Goal: Transaction & Acquisition: Subscribe to service/newsletter

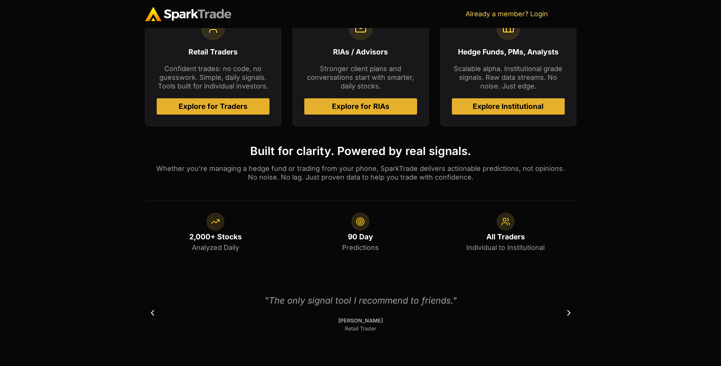
scroll to position [403, 0]
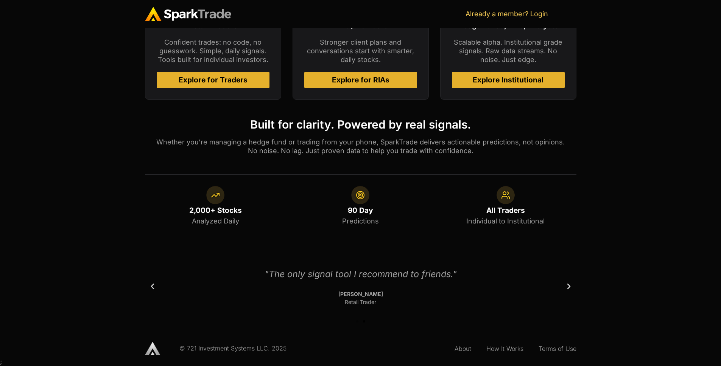
click at [364, 83] on span "Explore for RIAs" at bounding box center [361, 79] width 58 height 7
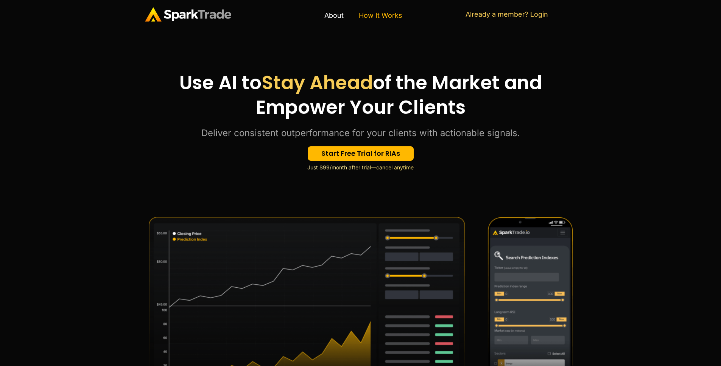
click at [368, 19] on link "How It Works" at bounding box center [380, 15] width 59 height 17
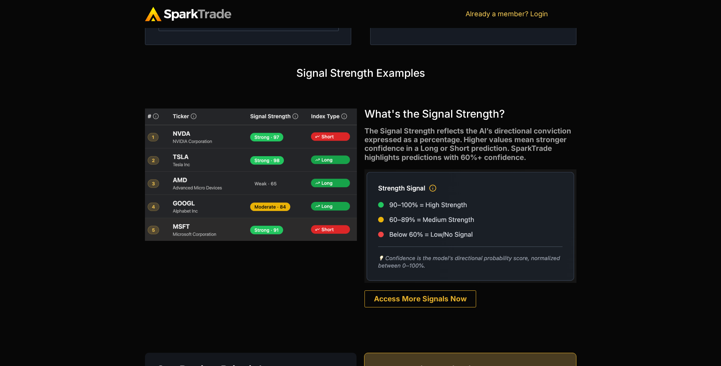
scroll to position [504, 0]
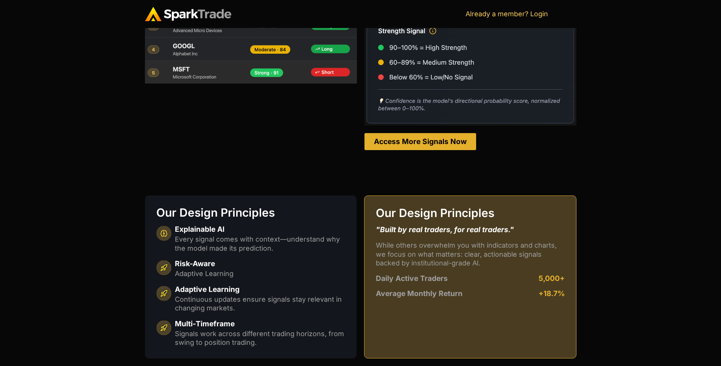
click at [386, 141] on span "Access More Signals Now" at bounding box center [420, 141] width 93 height 7
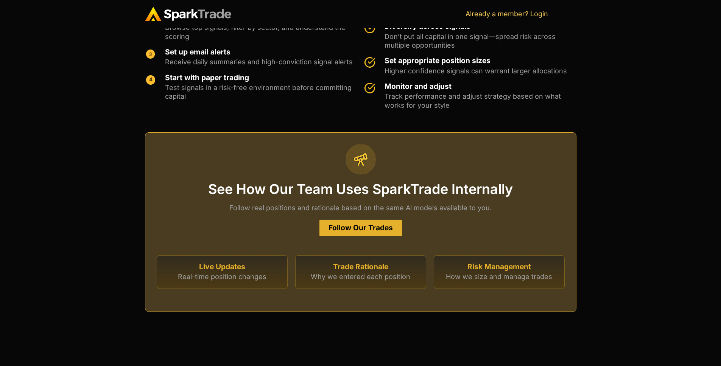
scroll to position [2046, 0]
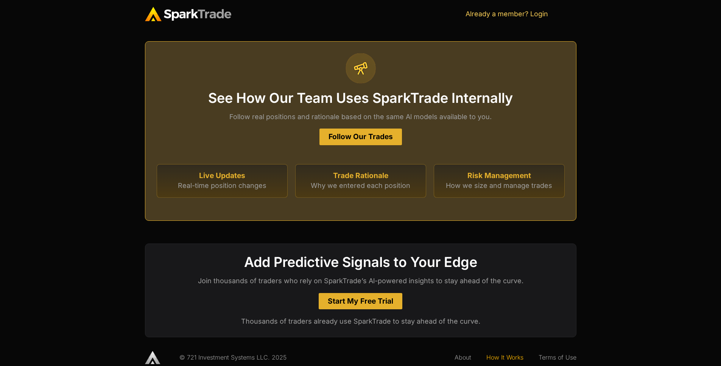
click at [353, 298] on span "Start My Free Trial" at bounding box center [360, 301] width 65 height 7
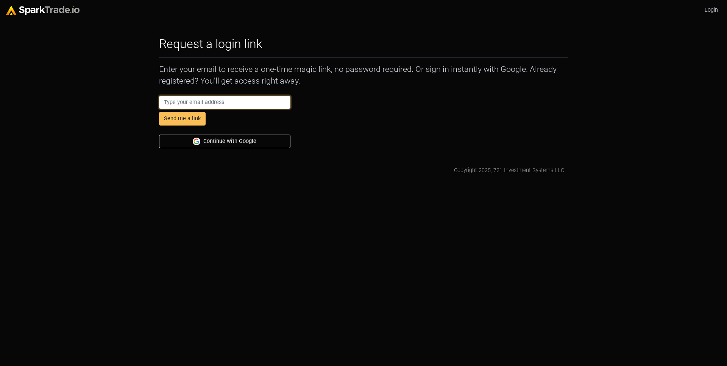
click at [218, 101] on input "email" at bounding box center [224, 103] width 131 height 14
click at [346, 121] on div "Send me a link Continue with Google" at bounding box center [363, 121] width 416 height 56
